Goal: Information Seeking & Learning: Learn about a topic

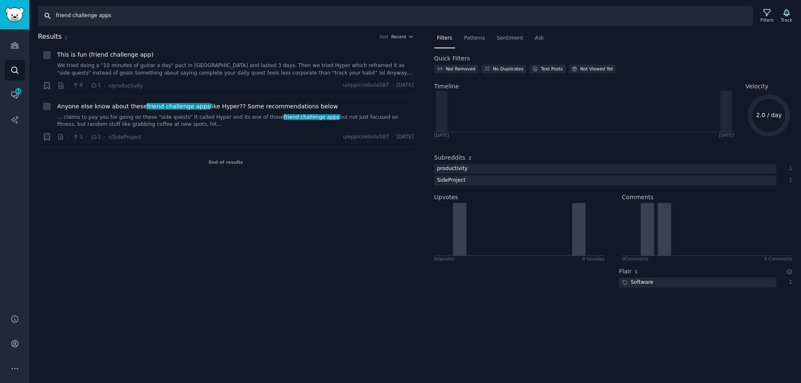
drag, startPoint x: 126, startPoint y: 16, endPoint x: 146, endPoint y: 13, distance: 19.8
click at [128, 15] on input "friend challenge apps" at bounding box center [395, 16] width 715 height 20
drag, startPoint x: 146, startPoint y: 13, endPoint x: -5, endPoint y: 16, distance: 150.1
click at [0, 16] on html "Audiences Search Conversations 44 AI Reports Help Account More Search friend ch…" at bounding box center [400, 191] width 801 height 383
paste input "social challenge app"
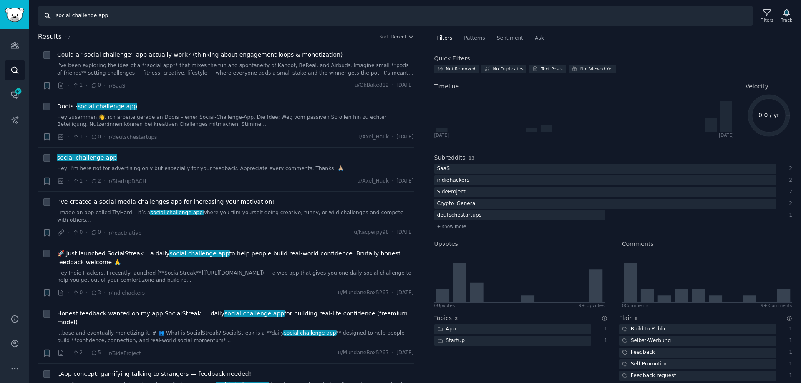
click at [128, 19] on input "social challenge app" at bounding box center [395, 16] width 715 height 20
drag, startPoint x: 143, startPoint y: 15, endPoint x: 12, endPoint y: 13, distance: 131.8
click at [12, 13] on div "Advanced Search Audiences Search Conversations 44 AI Reports Help Account More …" at bounding box center [400, 191] width 801 height 383
paste input "CPG retail media management"
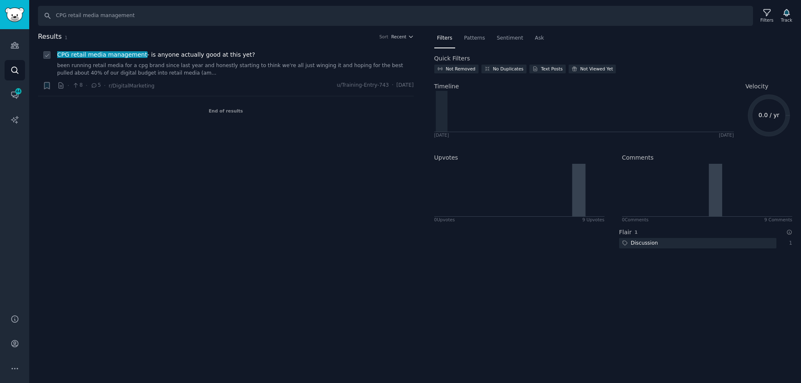
click at [250, 63] on link "been running retail media for a cpg brand since last year and honestly starting…" at bounding box center [235, 69] width 356 height 15
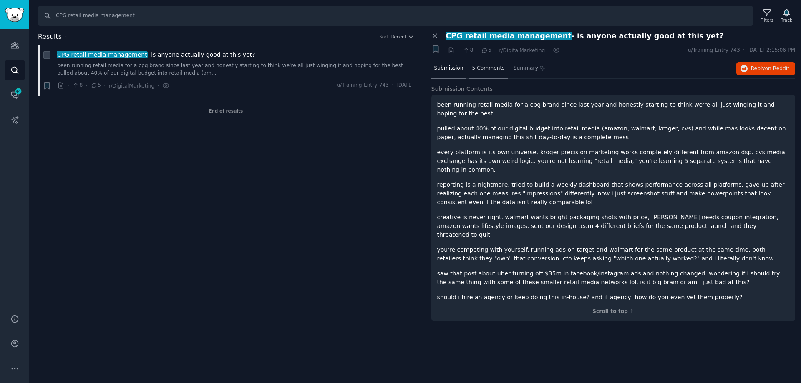
click at [479, 73] on div "5 Comments" at bounding box center [488, 69] width 38 height 20
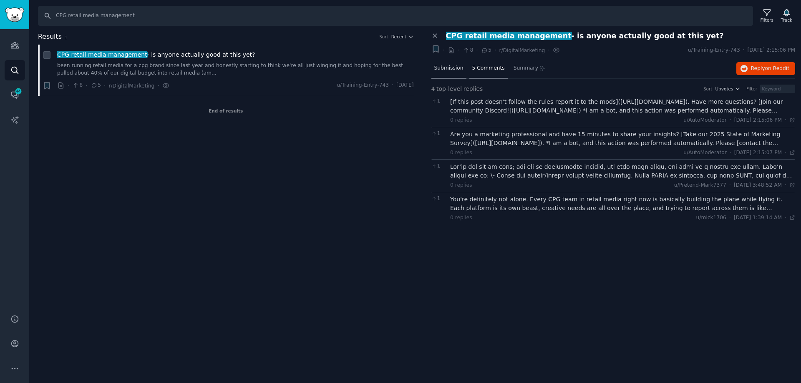
click at [449, 70] on span "Submission" at bounding box center [448, 69] width 29 height 8
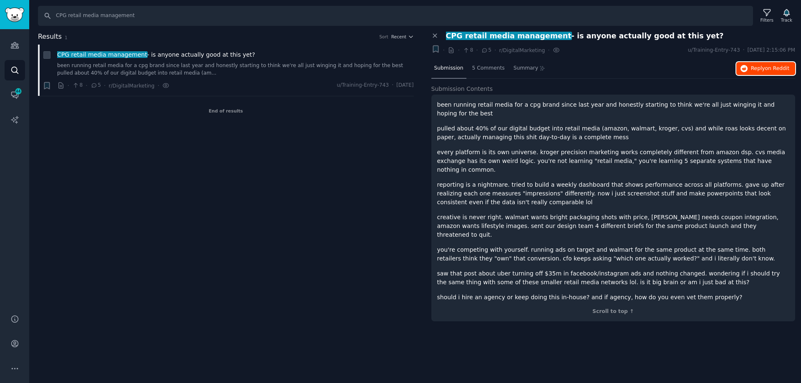
click at [752, 69] on span "Reply on Reddit" at bounding box center [770, 69] width 38 height 8
drag, startPoint x: 141, startPoint y: 19, endPoint x: 22, endPoint y: 28, distance: 119.5
click at [14, 23] on div "Advanced Search Audiences Search Conversations 44 AI Reports Help Account More …" at bounding box center [400, 191] width 801 height 383
paste input "programmatic retail media"
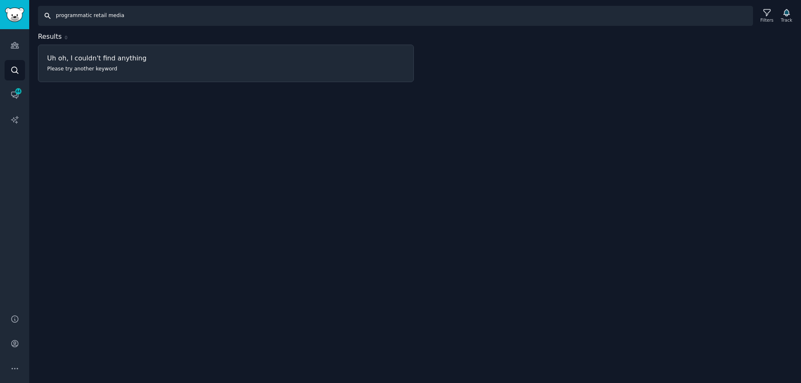
drag, startPoint x: 132, startPoint y: 9, endPoint x: 95, endPoint y: 10, distance: 36.7
click at [95, 10] on input "programmatic retail media" at bounding box center [395, 16] width 715 height 20
click at [133, 14] on input "programmatic retail media" at bounding box center [395, 16] width 715 height 20
drag, startPoint x: 140, startPoint y: 14, endPoint x: 59, endPoint y: 37, distance: 84.0
click at [32, 18] on div "Search programmatic retail media Filters Track" at bounding box center [414, 13] width 771 height 26
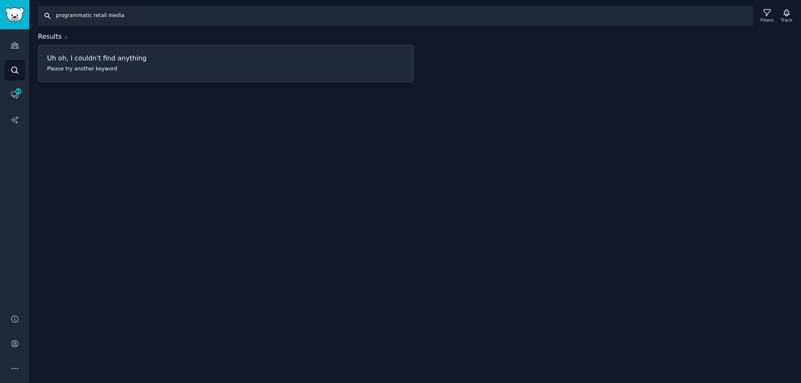
paste input "monetize social media audience"
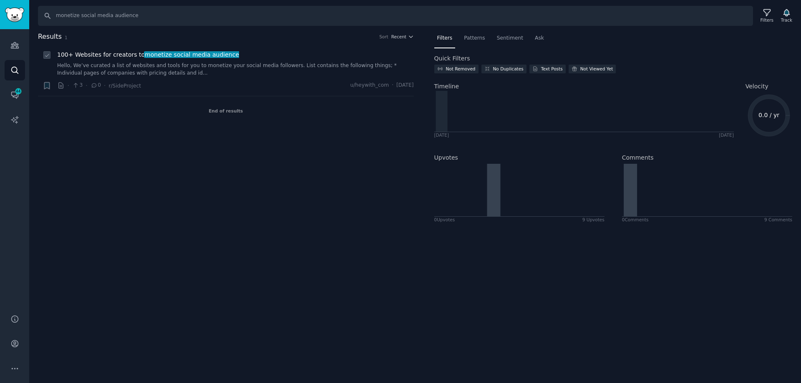
click at [236, 71] on link "Hello, We’ve curated a list of websites and tools for you to monetize your soci…" at bounding box center [235, 69] width 356 height 15
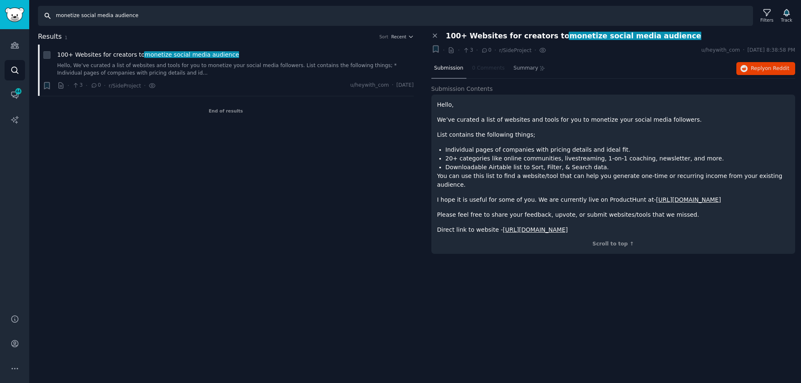
click at [143, 17] on input "monetize social media audience" at bounding box center [395, 16] width 715 height 20
drag, startPoint x: 158, startPoint y: 15, endPoint x: 30, endPoint y: 25, distance: 128.0
click at [18, 22] on div "Conversations Audiences Search Conversations 44 AI Reports Help Account More Se…" at bounding box center [400, 191] width 801 height 383
paste input "creator monetization platform"
type input "creator monetization platform"
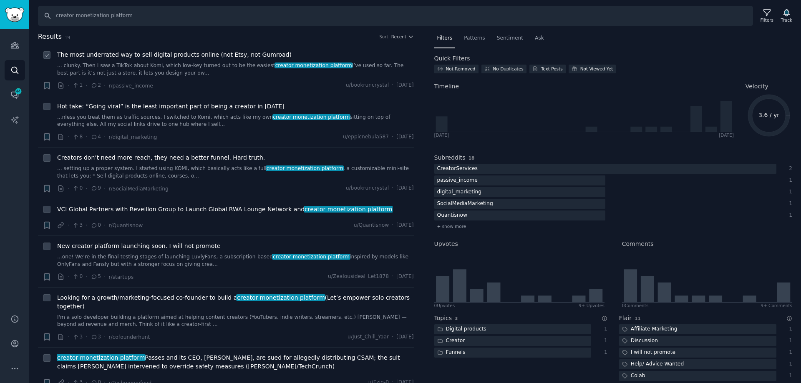
click at [218, 76] on div "The most underrated way to sell digital products online (not Etsy, not Gumroad)…" at bounding box center [235, 70] width 356 height 40
click at [212, 69] on link "... clunky. Then I saw a TikTok about Komi, which low-key turned out to be the …" at bounding box center [235, 69] width 356 height 15
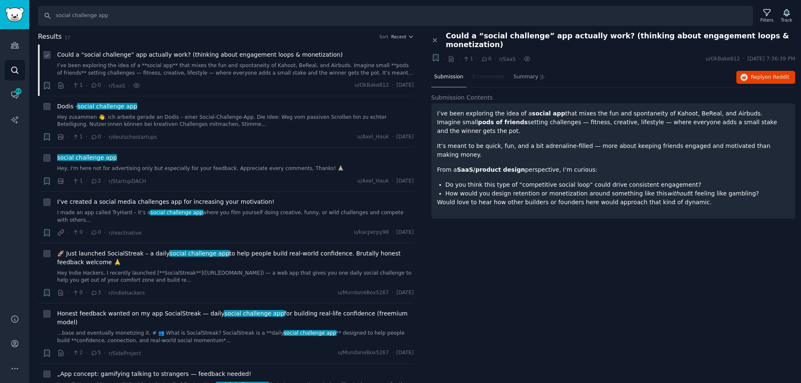
click at [249, 55] on span "Could a “social challenge” app actually work? (thinking about engagement loops …" at bounding box center [199, 54] width 285 height 9
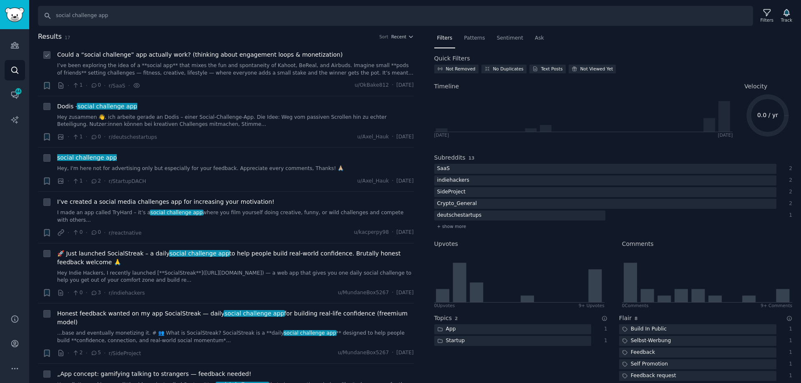
click at [49, 57] on icon at bounding box center [47, 56] width 6 height 6
click at [48, 56] on icon at bounding box center [47, 56] width 6 height 6
checkbox input "false"
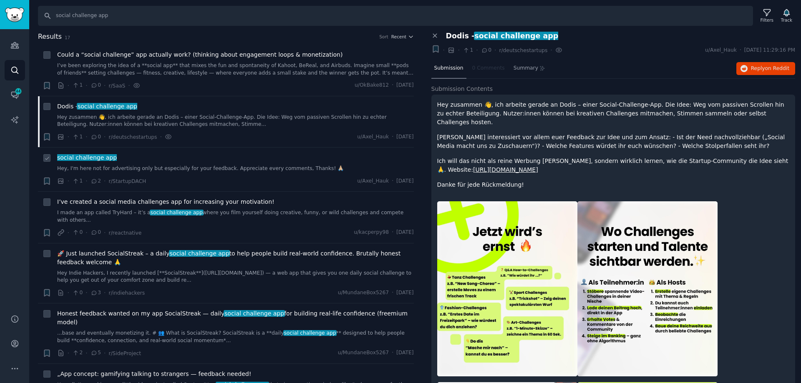
click at [187, 170] on link "Hey, I'm here not for advertising only but especially for your feedback. Apprec…" at bounding box center [235, 169] width 356 height 8
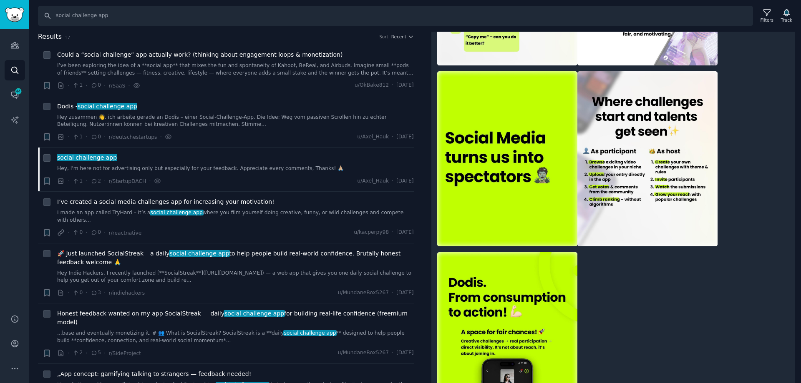
scroll to position [295, 0]
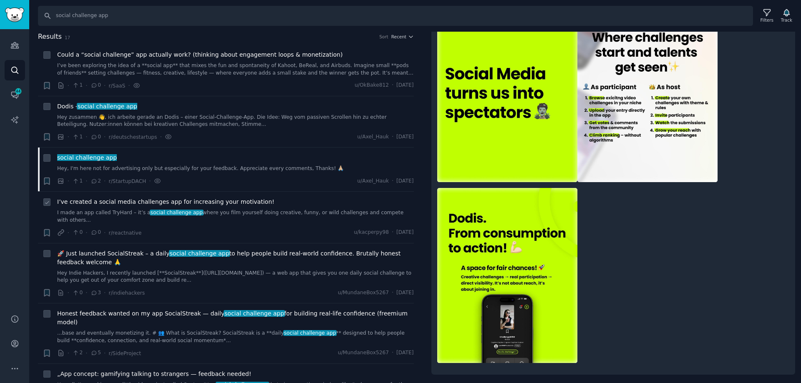
click at [209, 204] on span "I’ve created a social media challenges app for increasing your motivation!" at bounding box center [165, 202] width 217 height 9
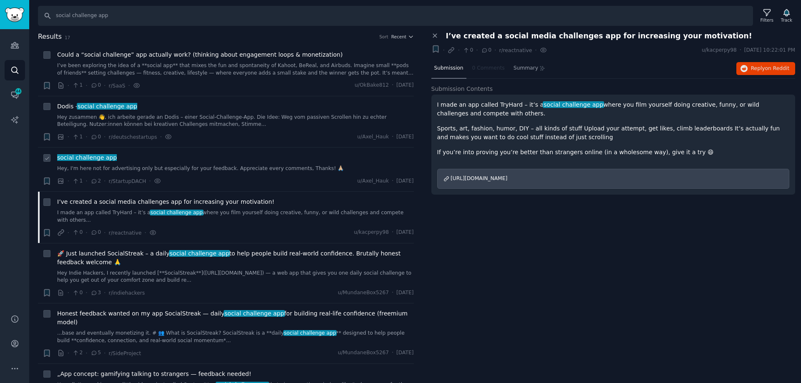
click at [195, 167] on link "Hey, I'm here not for advertising only but especially for your feedback. Apprec…" at bounding box center [235, 169] width 356 height 8
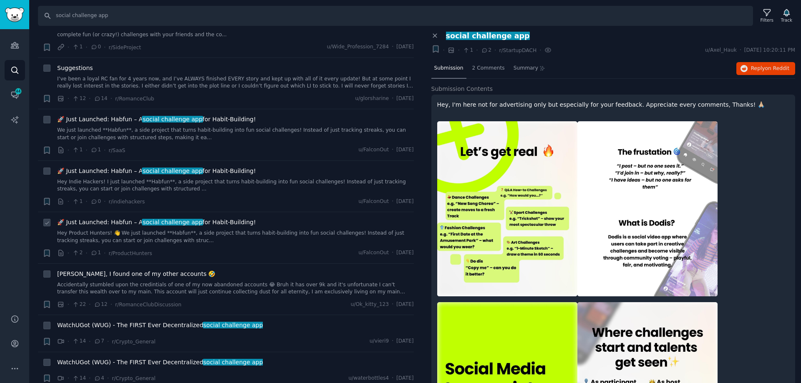
scroll to position [417, 0]
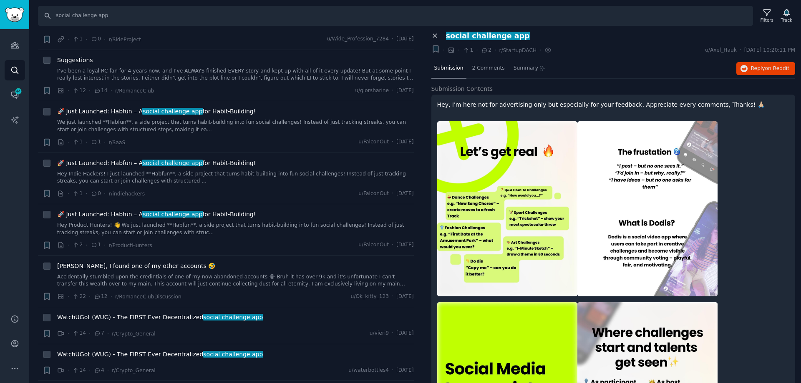
click at [436, 37] on icon at bounding box center [435, 36] width 4 height 4
